Goal: Transaction & Acquisition: Download file/media

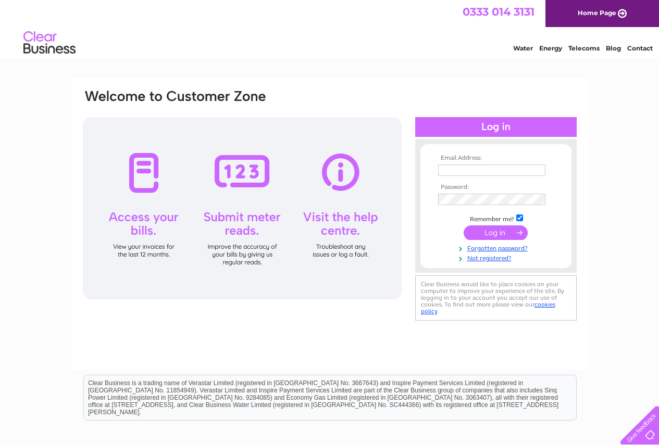
type input "littleducklingsnursery@gmail.com"
click at [485, 230] on input "submit" at bounding box center [496, 233] width 64 height 15
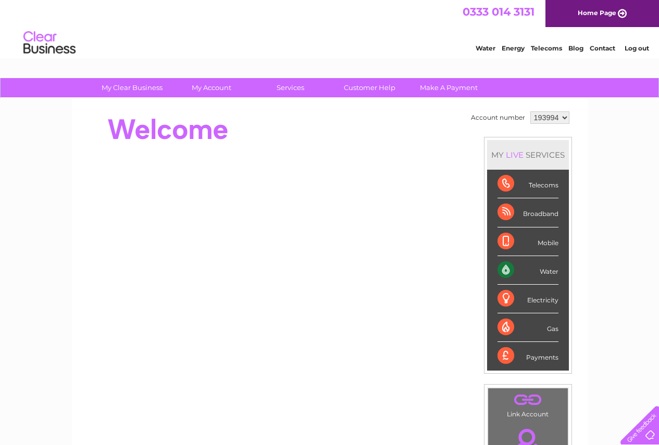
click at [564, 118] on select "193994" at bounding box center [549, 117] width 39 height 12
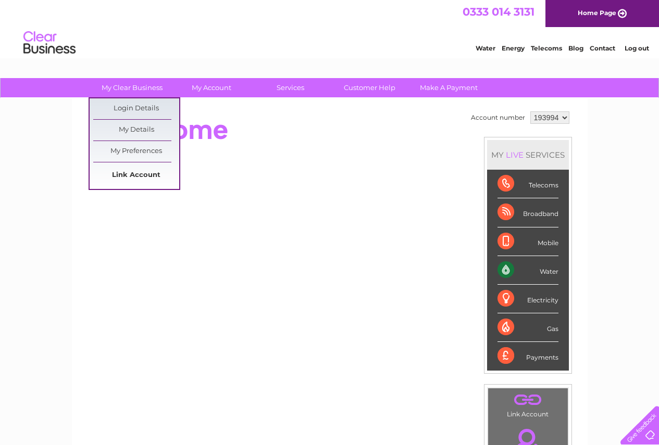
click at [144, 170] on link "Link Account" at bounding box center [136, 175] width 86 height 21
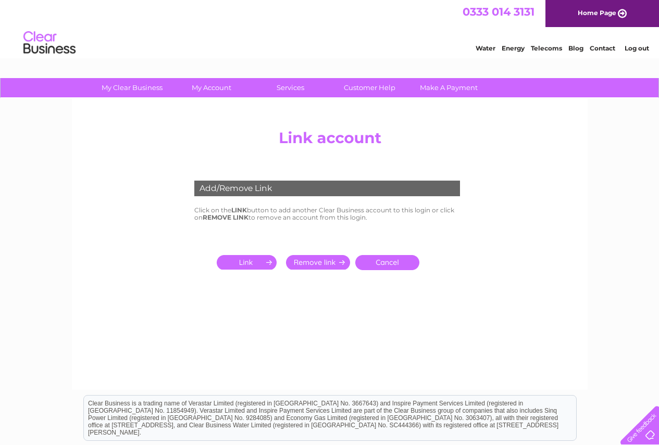
click at [236, 262] on input "submit" at bounding box center [249, 262] width 64 height 15
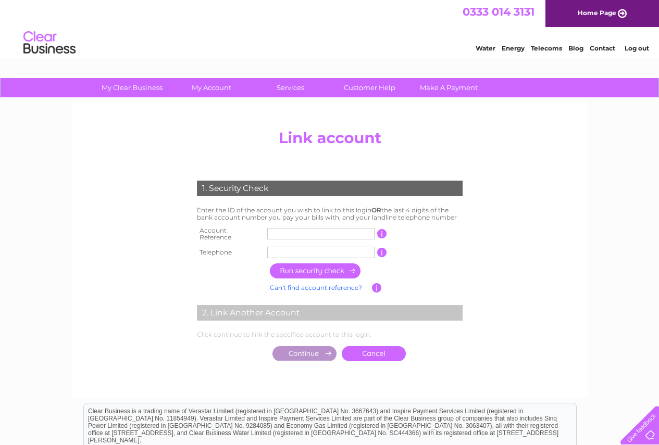
click at [272, 235] on input "text" at bounding box center [320, 233] width 107 height 11
type input "448352"
click at [295, 251] on input "text" at bounding box center [320, 252] width 107 height 11
type input "01995605333"
click at [322, 268] on input "button" at bounding box center [316, 271] width 92 height 15
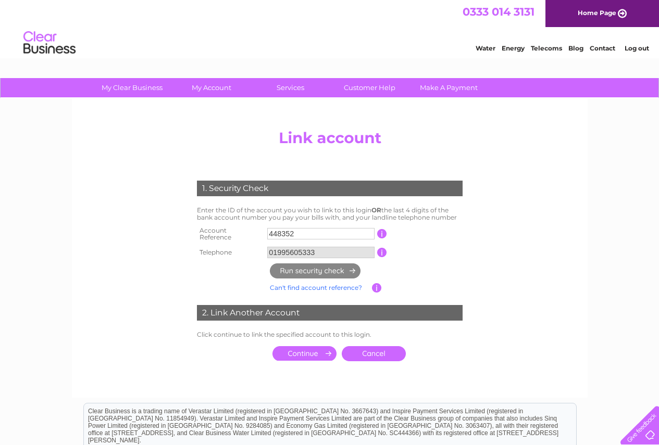
click at [325, 349] on input "submit" at bounding box center [304, 353] width 64 height 15
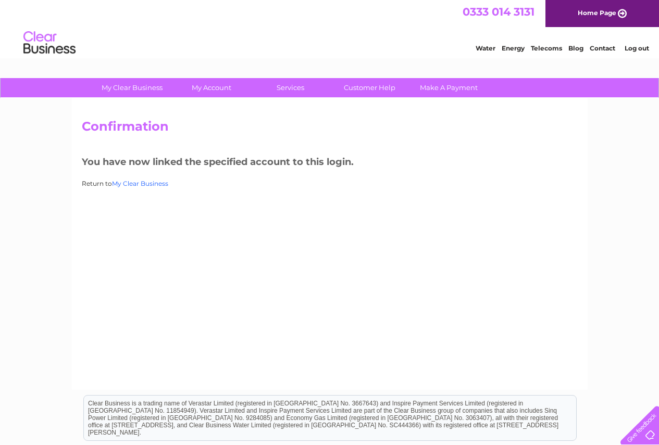
click at [138, 181] on link "My Clear Business" at bounding box center [140, 184] width 56 height 8
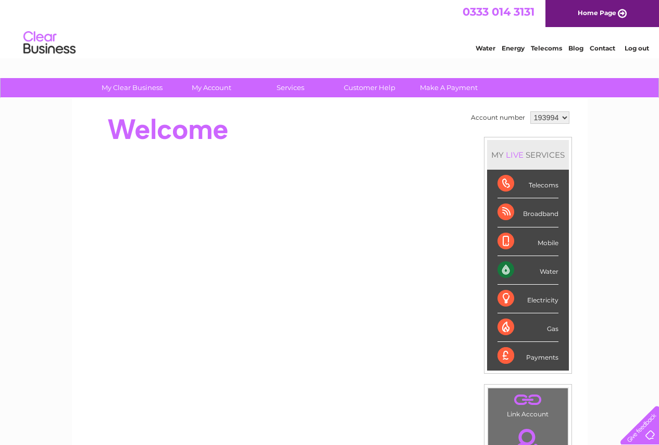
click at [558, 121] on select "193994 448352" at bounding box center [549, 117] width 39 height 12
select select "448352"
click at [530, 111] on select "193994 448352" at bounding box center [549, 117] width 39 height 12
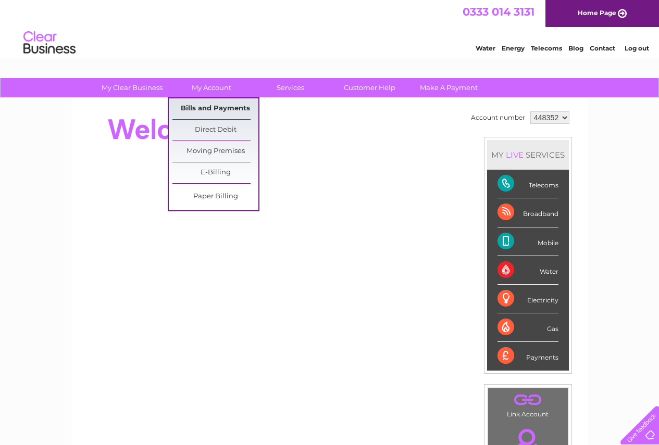
click at [210, 104] on link "Bills and Payments" at bounding box center [215, 108] width 86 height 21
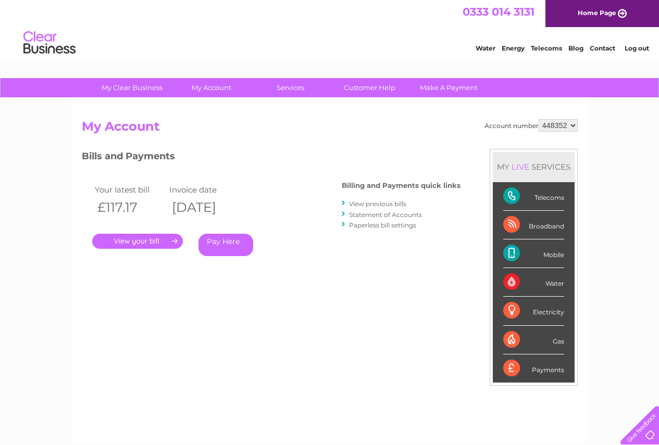
click at [147, 245] on link "." at bounding box center [137, 241] width 91 height 15
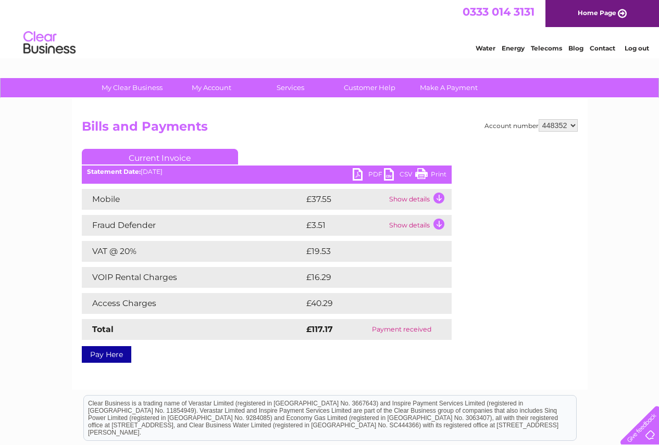
click at [420, 227] on td "Show details" at bounding box center [418, 225] width 65 height 21
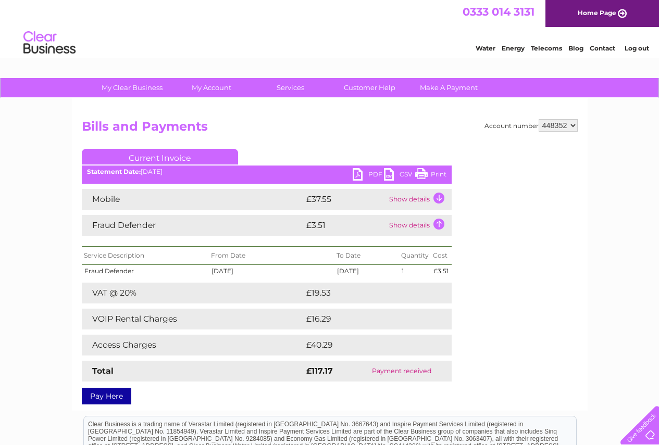
click at [414, 202] on td "Show details" at bounding box center [418, 199] width 65 height 21
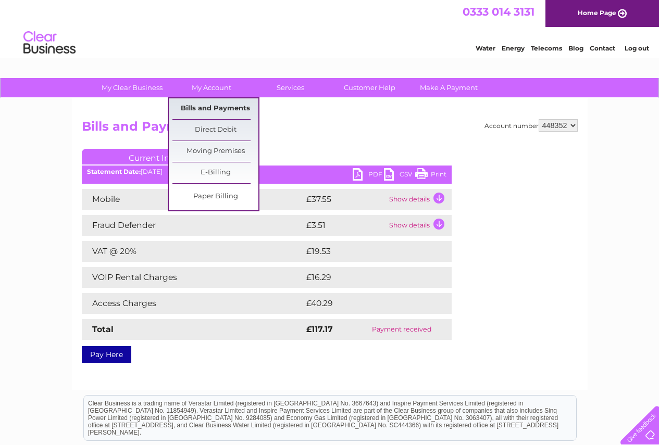
click at [235, 105] on link "Bills and Payments" at bounding box center [215, 108] width 86 height 21
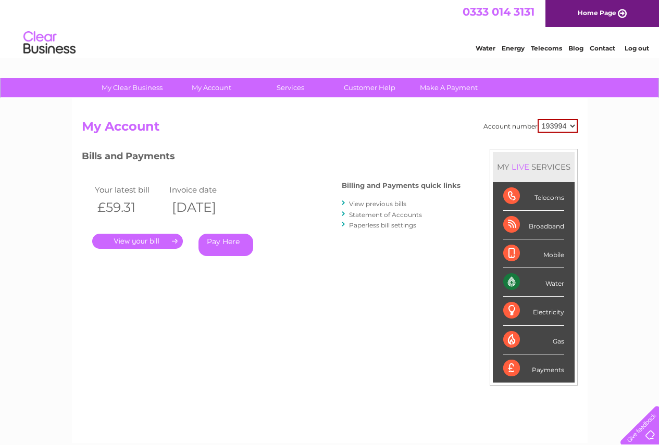
click at [396, 204] on link "View previous bills" at bounding box center [377, 204] width 57 height 8
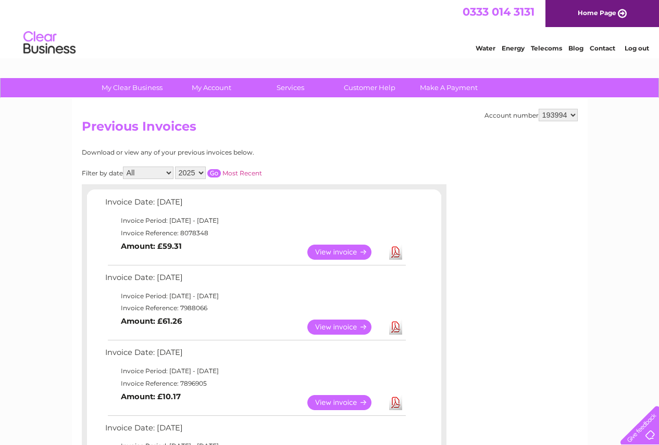
scroll to position [52, 0]
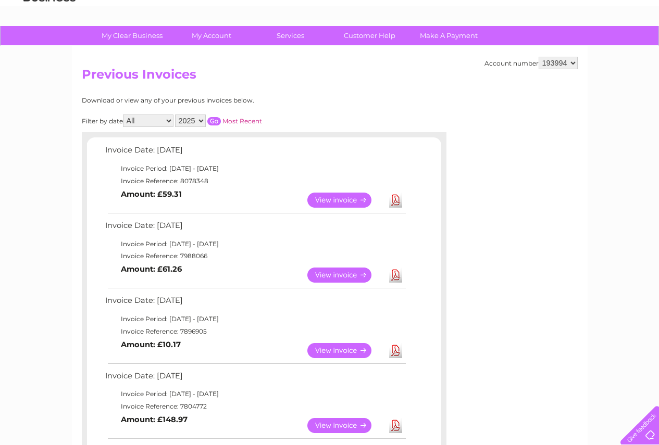
click at [332, 197] on link "View" at bounding box center [345, 200] width 77 height 15
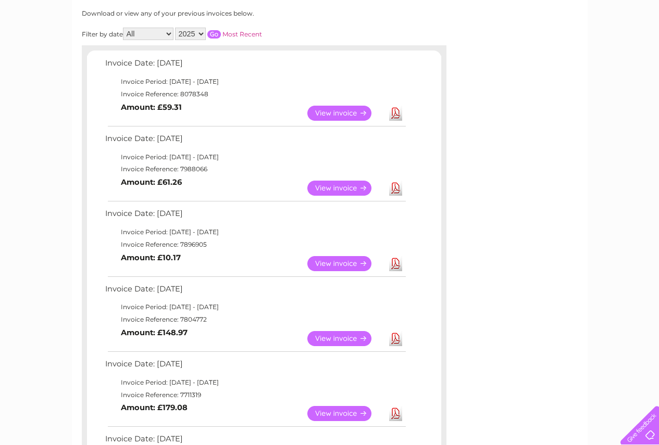
scroll to position [156, 0]
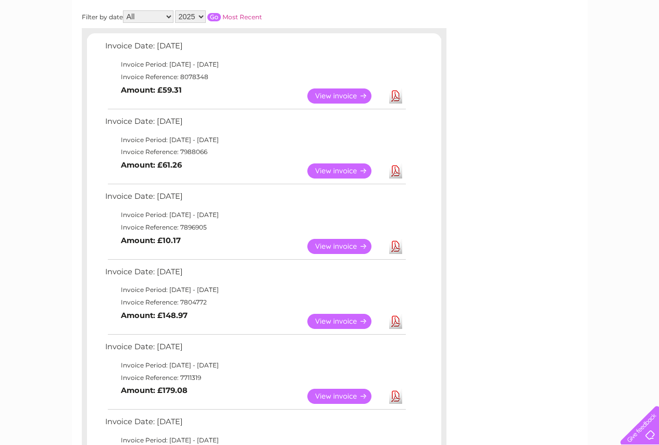
click at [332, 325] on link "View" at bounding box center [345, 321] width 77 height 15
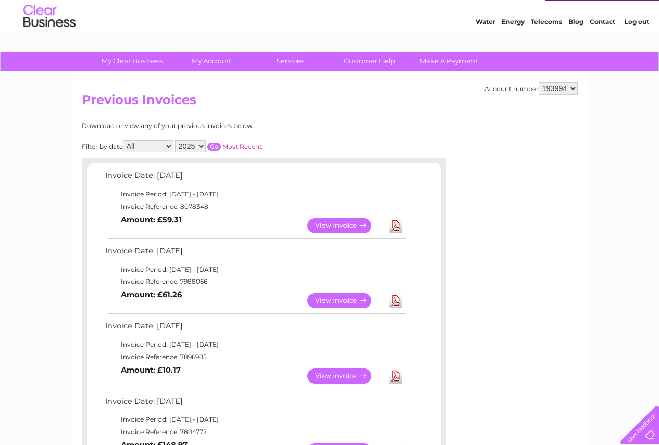
scroll to position [52, 0]
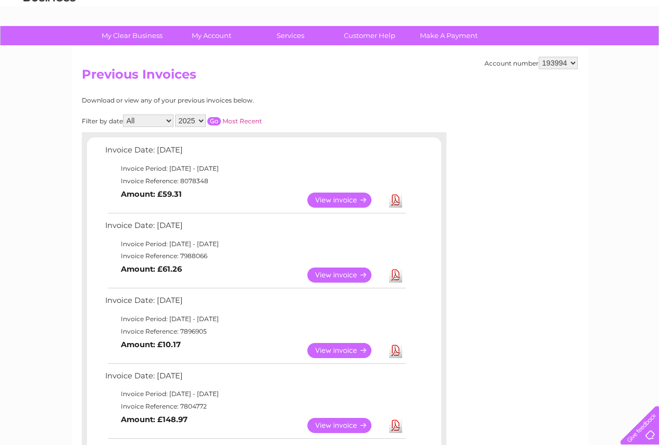
click at [325, 276] on link "View" at bounding box center [345, 275] width 77 height 15
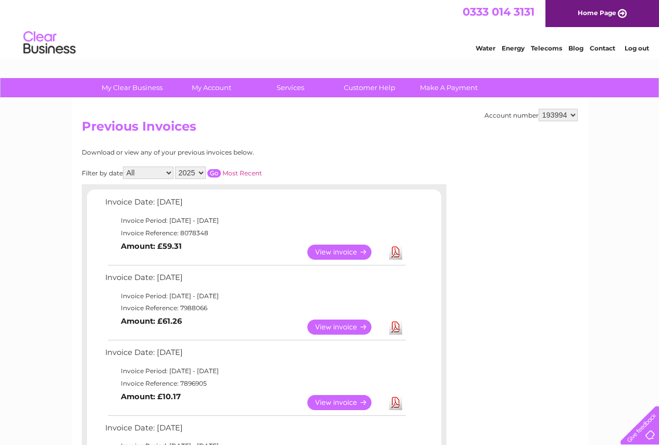
click at [573, 115] on select "193994 448352" at bounding box center [558, 115] width 39 height 12
select select "448352"
click at [539, 109] on select "193994 448352" at bounding box center [558, 115] width 39 height 12
click at [331, 248] on link "View" at bounding box center [345, 252] width 77 height 15
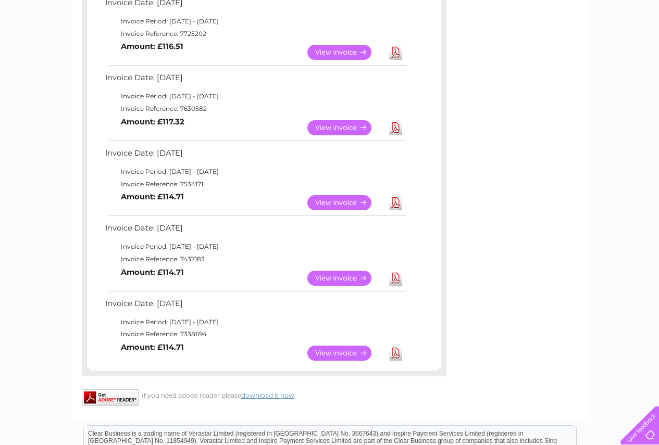
scroll to position [521, 0]
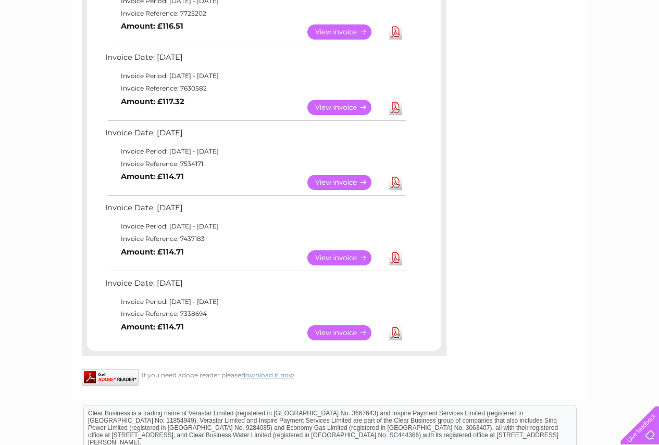
click at [339, 333] on link "View" at bounding box center [345, 333] width 77 height 15
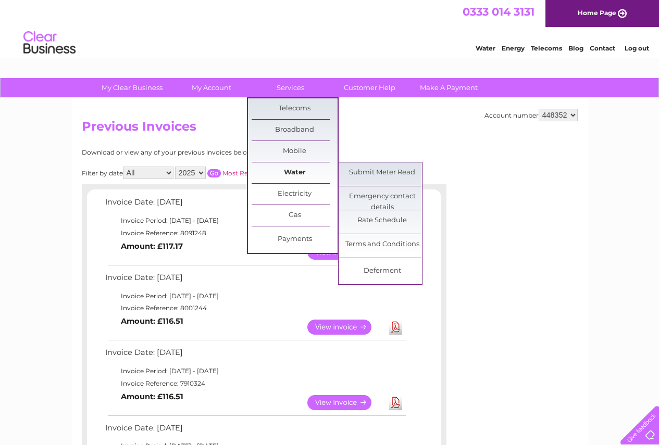
click at [294, 167] on link "Water" at bounding box center [295, 172] width 86 height 21
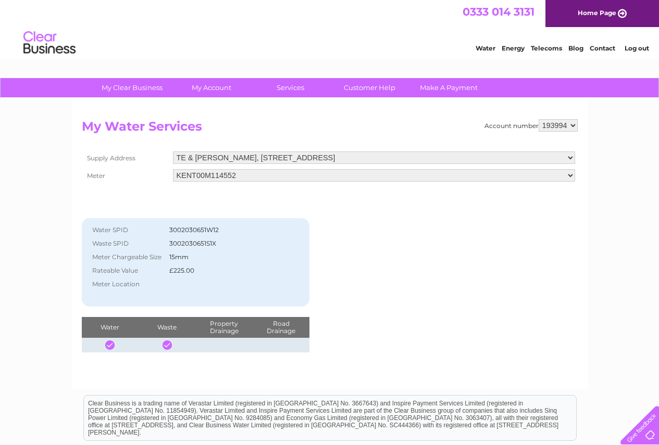
click at [571, 128] on select "193994 448352" at bounding box center [558, 125] width 39 height 12
select select "448352"
click at [539, 119] on select "193994 448352" at bounding box center [558, 125] width 39 height 12
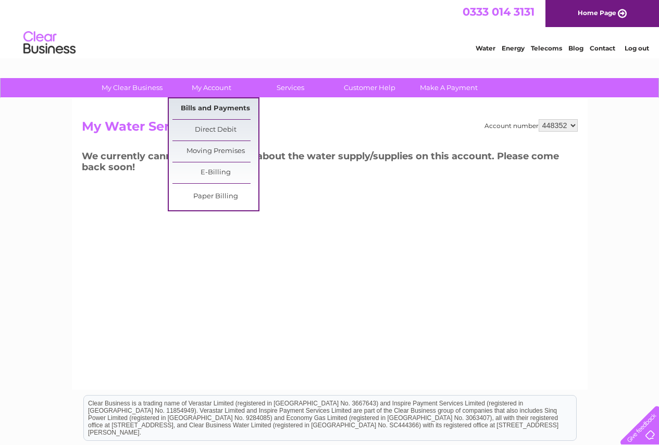
click at [220, 103] on link "Bills and Payments" at bounding box center [215, 108] width 86 height 21
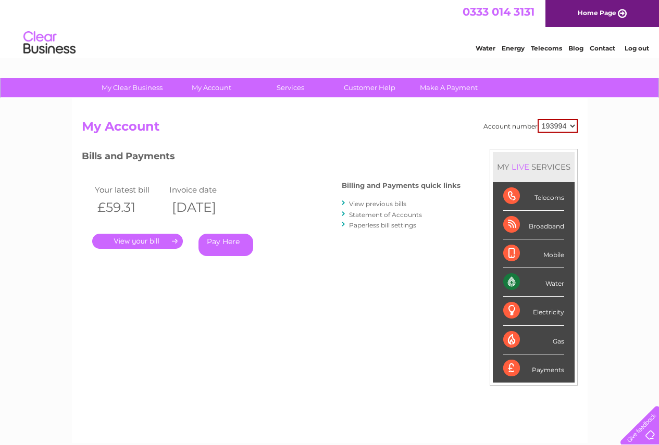
click at [131, 240] on link "." at bounding box center [137, 241] width 91 height 15
click at [573, 124] on select "193994 448352" at bounding box center [557, 126] width 40 height 14
select select "448352"
click at [537, 119] on select "193994 448352" at bounding box center [557, 126] width 40 height 14
click at [158, 235] on link "." at bounding box center [137, 241] width 91 height 15
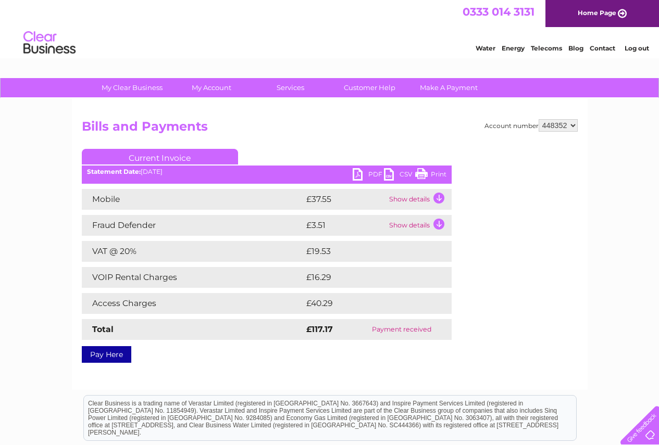
click at [417, 198] on td "Show details" at bounding box center [418, 199] width 65 height 21
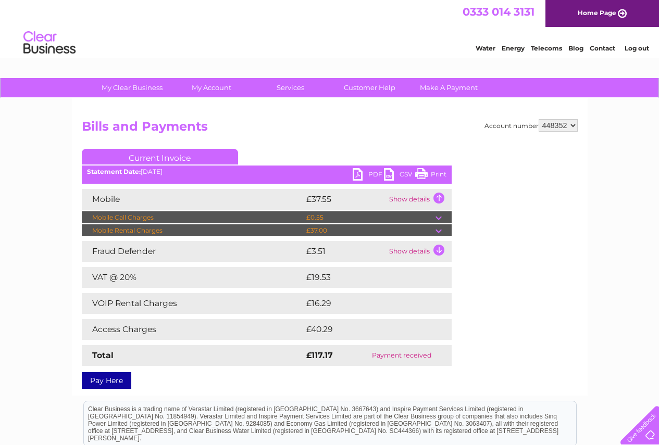
click at [417, 198] on td "Show details" at bounding box center [418, 199] width 65 height 21
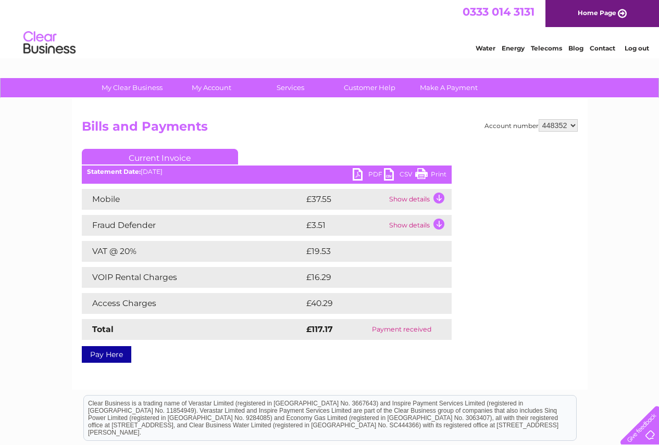
click at [425, 222] on td "Show details" at bounding box center [418, 225] width 65 height 21
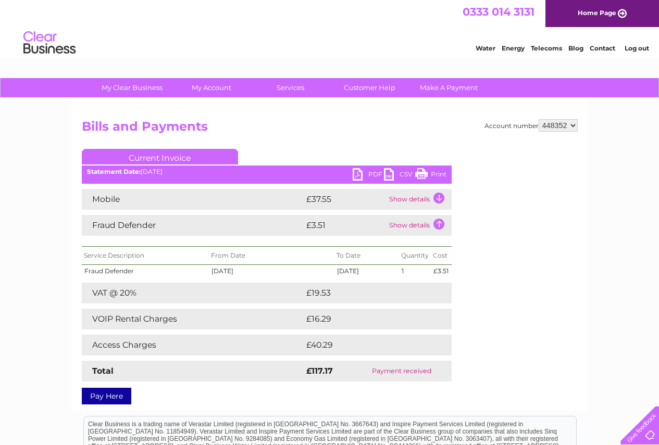
click at [425, 222] on td "Show details" at bounding box center [418, 225] width 65 height 21
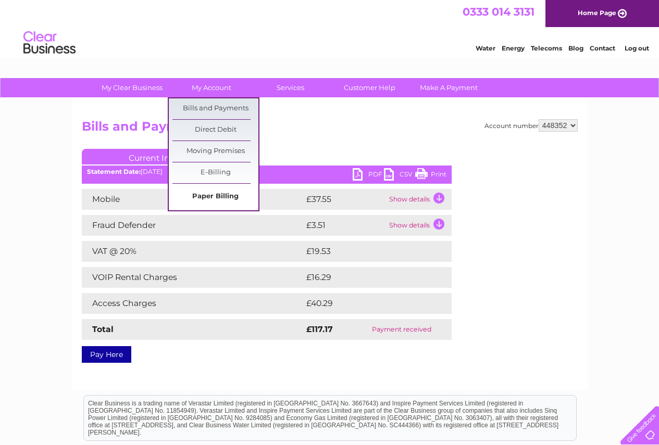
click at [226, 194] on link "Paper Billing" at bounding box center [215, 196] width 86 height 21
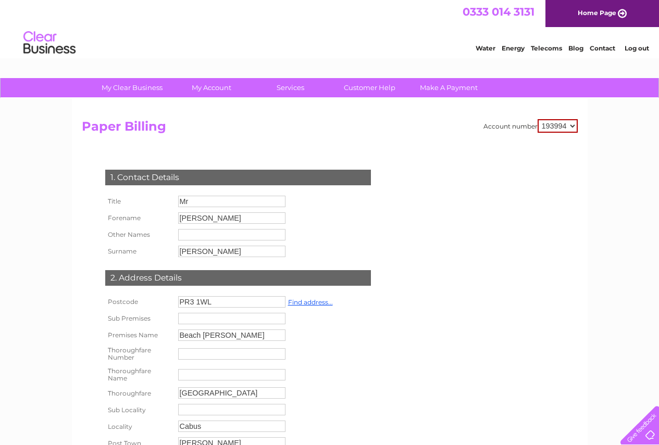
click at [574, 124] on select "193994 448352" at bounding box center [557, 126] width 40 height 14
select select "448352"
click at [537, 119] on select "193994 448352" at bounding box center [557, 126] width 40 height 14
click at [570, 127] on select "193994 448352" at bounding box center [558, 125] width 39 height 12
select select "193994"
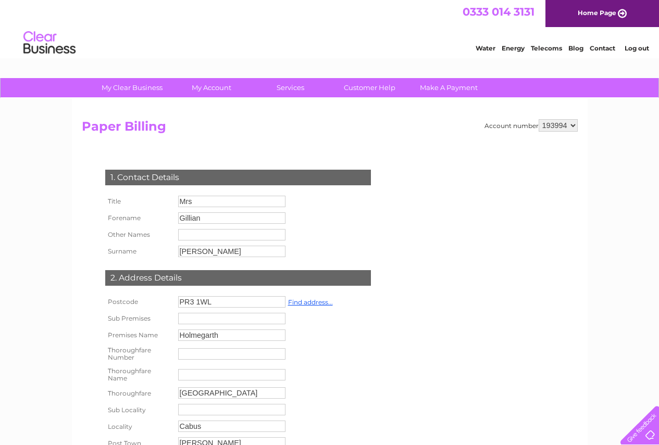
click at [539, 119] on select "193994 448352" at bounding box center [558, 125] width 39 height 12
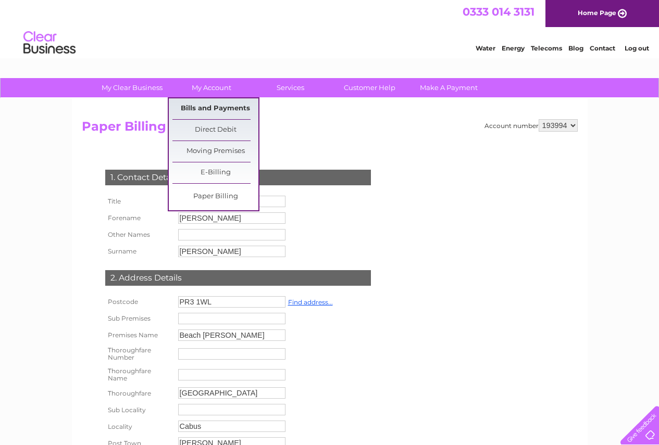
click at [227, 101] on link "Bills and Payments" at bounding box center [215, 108] width 86 height 21
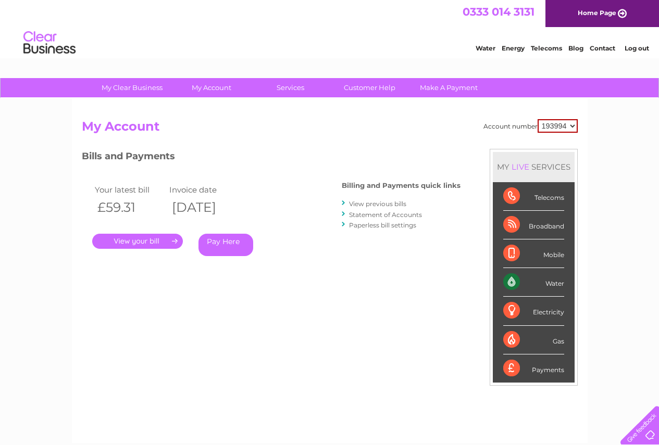
click at [575, 126] on select "193994 448352" at bounding box center [557, 126] width 40 height 14
select select "448352"
click at [537, 119] on select "193994 448352" at bounding box center [557, 126] width 40 height 14
click at [373, 203] on link "View previous bills" at bounding box center [377, 204] width 57 height 8
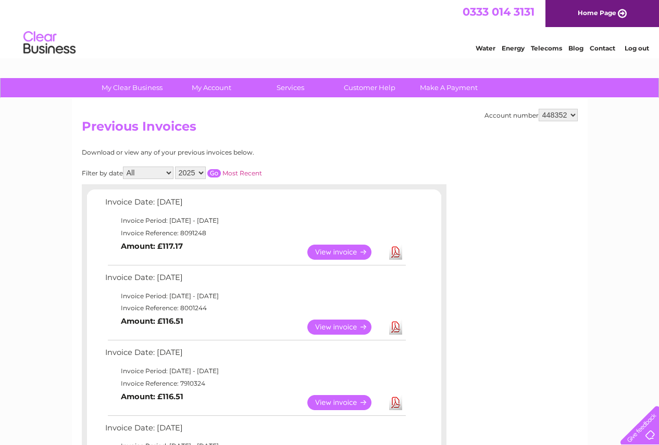
click at [396, 252] on link "Download" at bounding box center [395, 252] width 13 height 15
click at [574, 117] on select "193994 448352" at bounding box center [558, 115] width 39 height 12
select select "193994"
click at [539, 109] on select "193994 448352" at bounding box center [558, 115] width 39 height 12
click at [397, 254] on link "Download" at bounding box center [395, 252] width 13 height 15
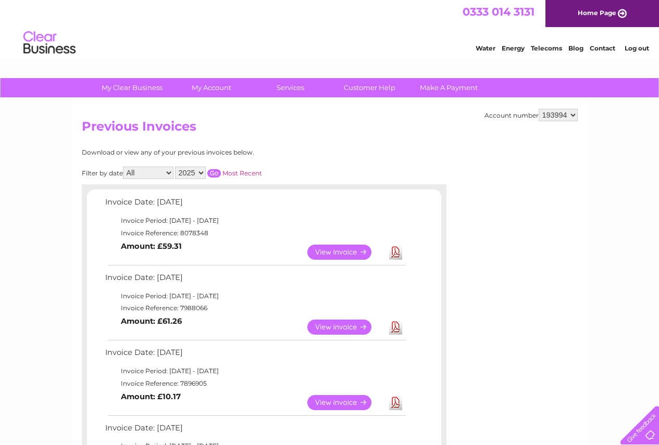
click at [572, 116] on select "193994 448352" at bounding box center [558, 115] width 39 height 12
click at [539, 109] on select "193994 448352" at bounding box center [558, 115] width 39 height 12
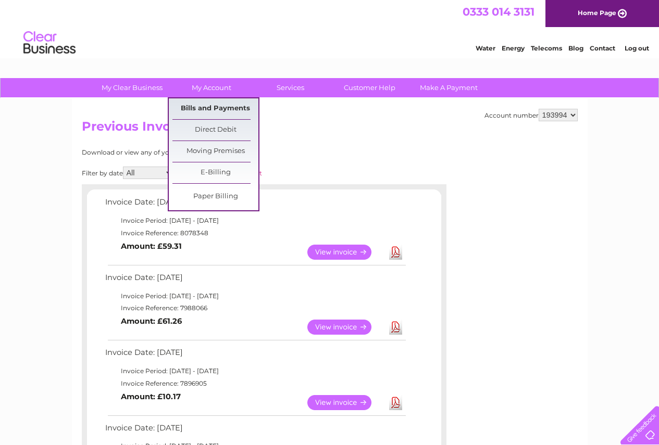
click at [221, 104] on link "Bills and Payments" at bounding box center [215, 108] width 86 height 21
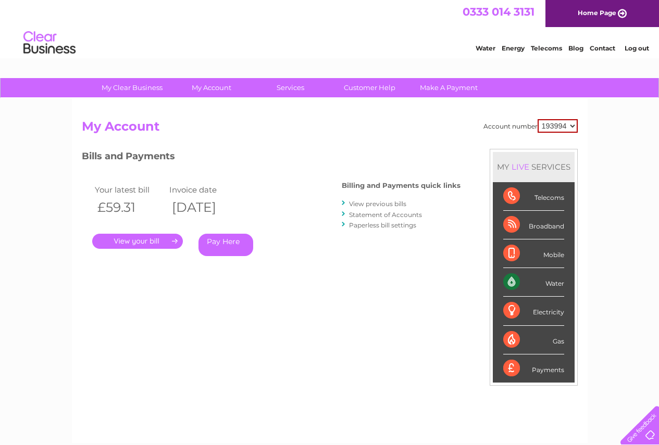
click at [572, 126] on select "193994 448352" at bounding box center [557, 126] width 40 height 14
click at [149, 239] on link "." at bounding box center [137, 241] width 91 height 15
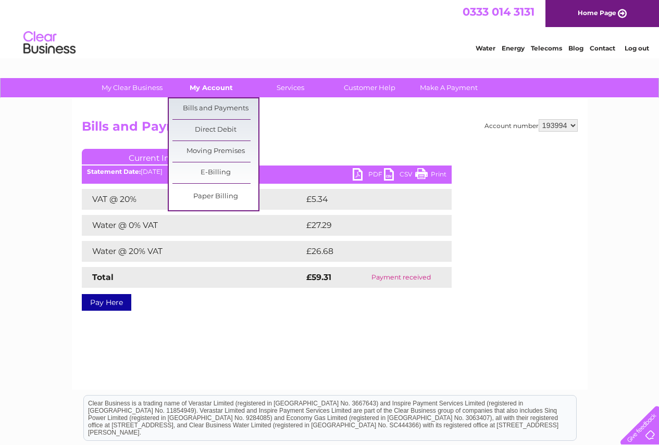
click at [220, 92] on link "My Account" at bounding box center [211, 87] width 86 height 19
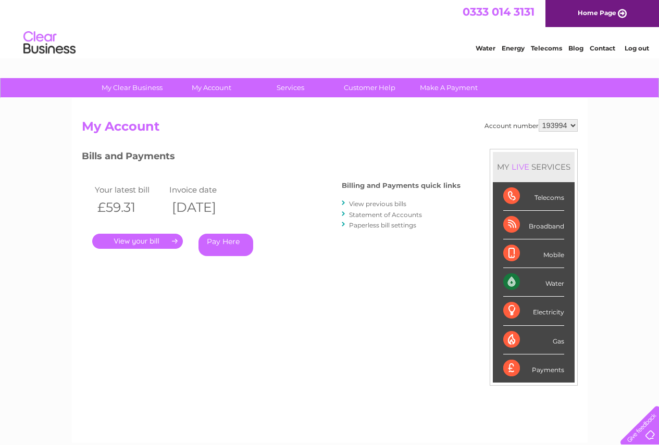
click at [165, 237] on link "." at bounding box center [137, 241] width 91 height 15
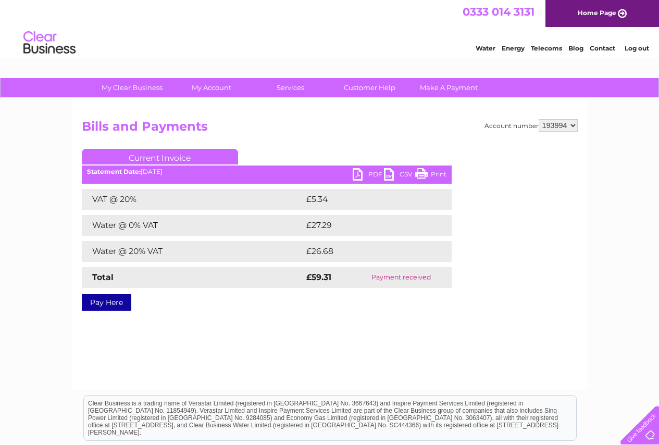
click at [357, 176] on link "PDF" at bounding box center [368, 175] width 31 height 15
